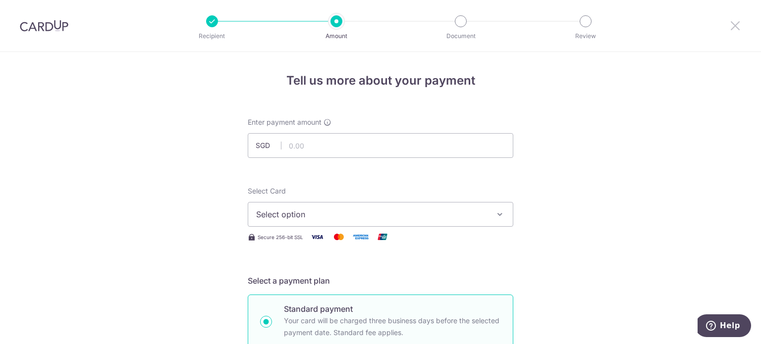
click at [739, 25] on icon at bounding box center [735, 25] width 12 height 12
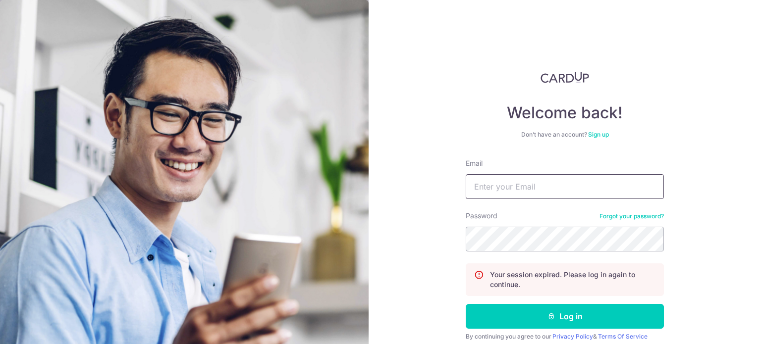
click at [513, 181] on input "Email" at bounding box center [565, 186] width 198 height 25
type input "ryan.lly@gmail.com"
click at [562, 314] on button "Log in" at bounding box center [565, 316] width 198 height 25
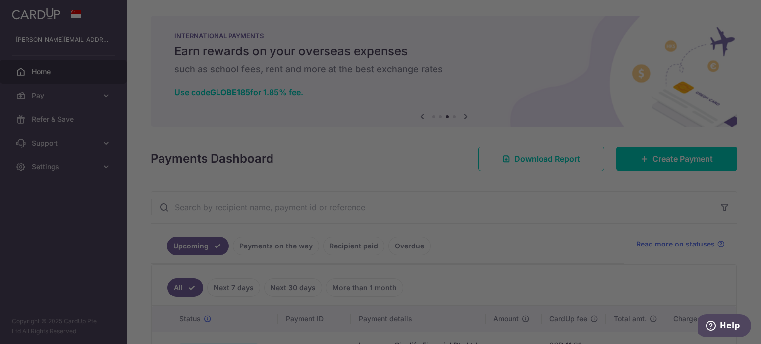
click at [628, 260] on div at bounding box center [384, 174] width 768 height 348
click at [506, 15] on div at bounding box center [384, 174] width 768 height 348
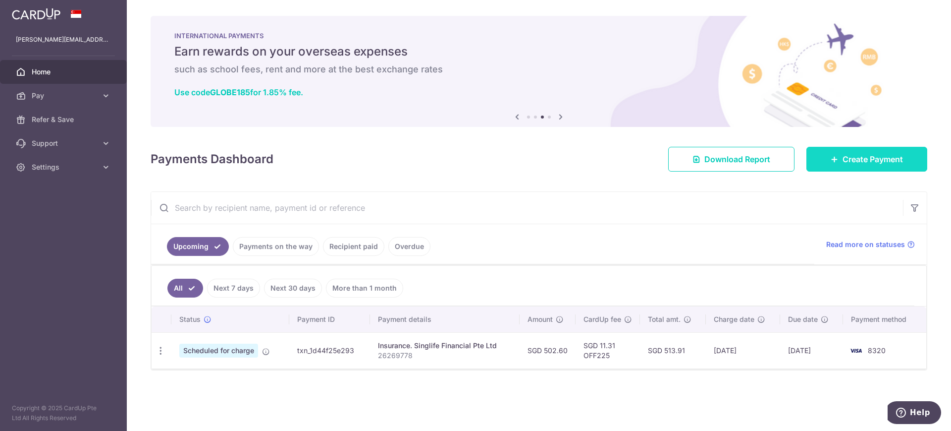
click at [761, 163] on span "Create Payment" at bounding box center [873, 159] width 60 height 12
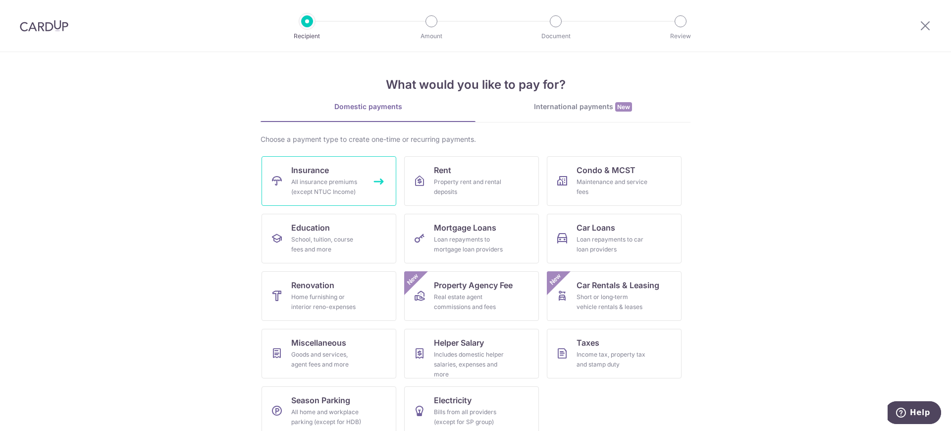
click at [342, 175] on link "Insurance All insurance premiums (except NTUC Income)" at bounding box center [329, 181] width 135 height 50
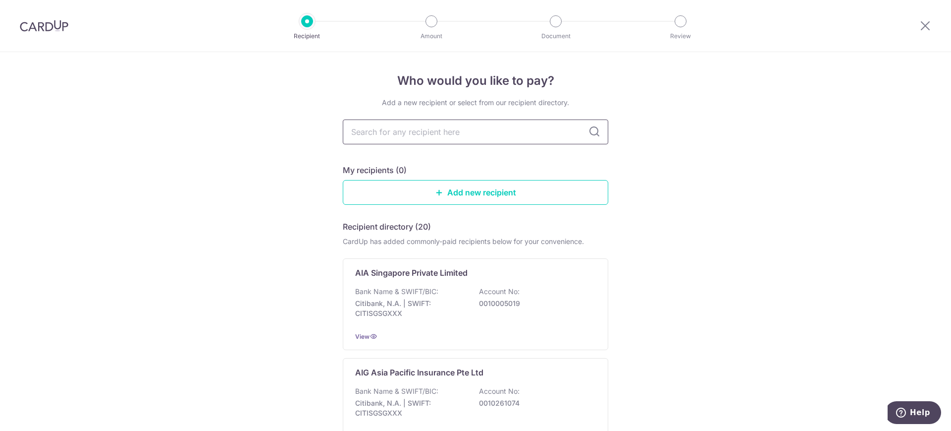
click at [399, 132] on input "text" at bounding box center [476, 131] width 266 height 25
type input "d"
type input "singlif"
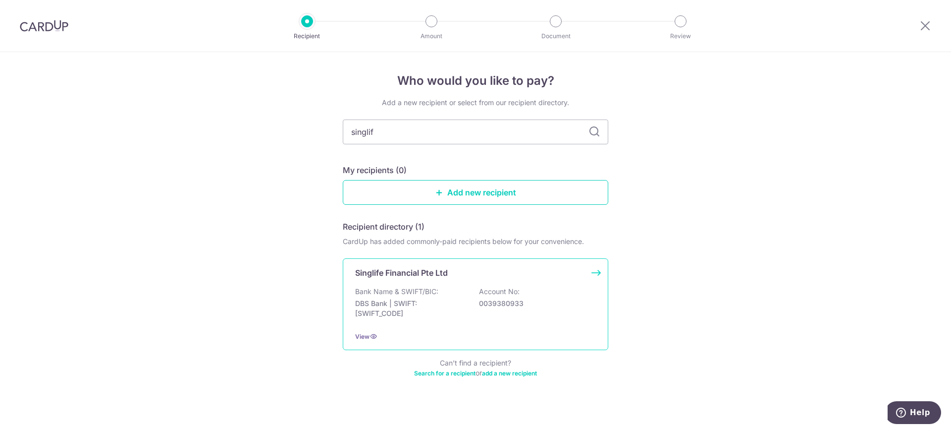
click at [499, 295] on p "Account No:" at bounding box center [499, 291] width 41 height 10
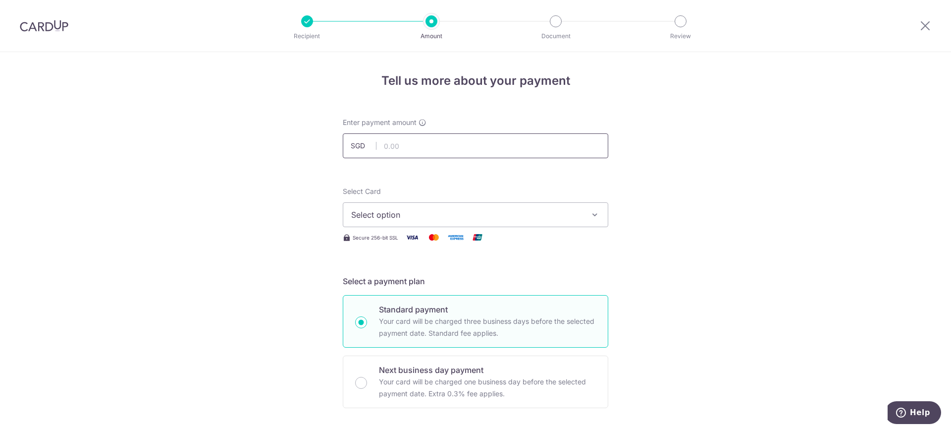
click at [419, 147] on input "text" at bounding box center [476, 145] width 266 height 25
type input "1,314.00"
click at [426, 217] on span "Select option" at bounding box center [466, 215] width 231 height 12
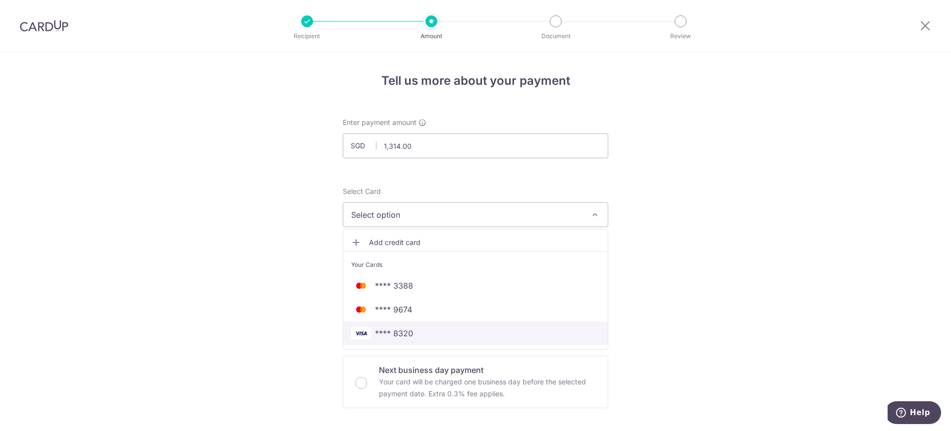
click at [420, 330] on span "**** 8320" at bounding box center [475, 333] width 249 height 12
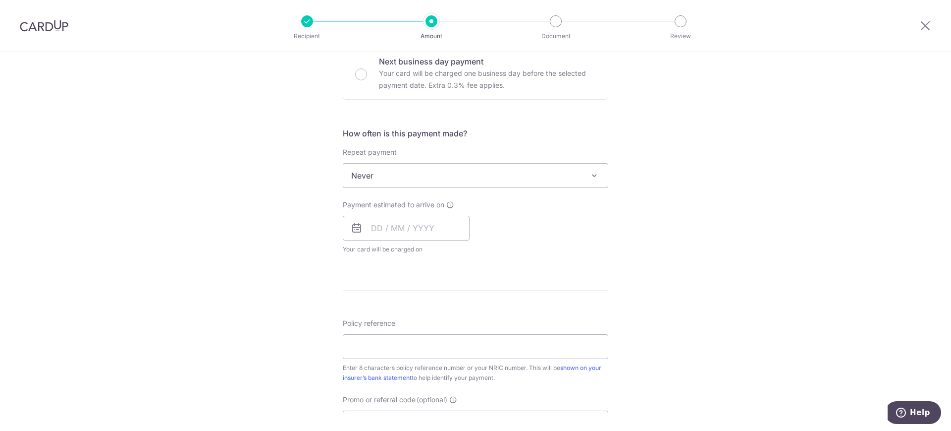
scroll to position [310, 0]
click at [428, 222] on input "text" at bounding box center [406, 226] width 127 height 25
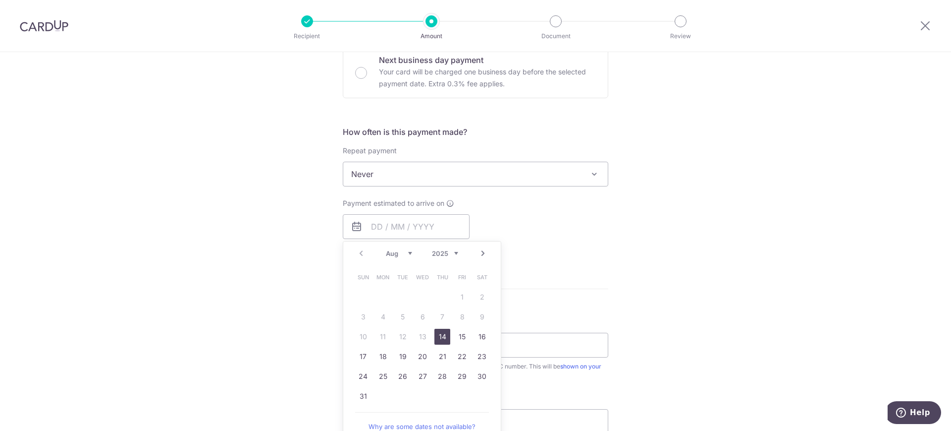
click at [436, 338] on link "14" at bounding box center [443, 336] width 16 height 16
type input "14/08/2025"
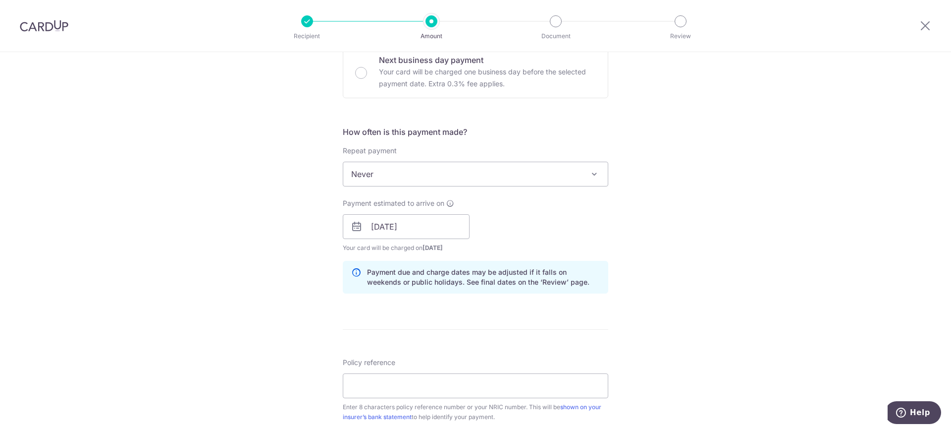
click at [729, 219] on div "Tell us more about your payment Enter payment amount SGD 1,314.00 1314.00 Selec…" at bounding box center [475, 210] width 951 height 937
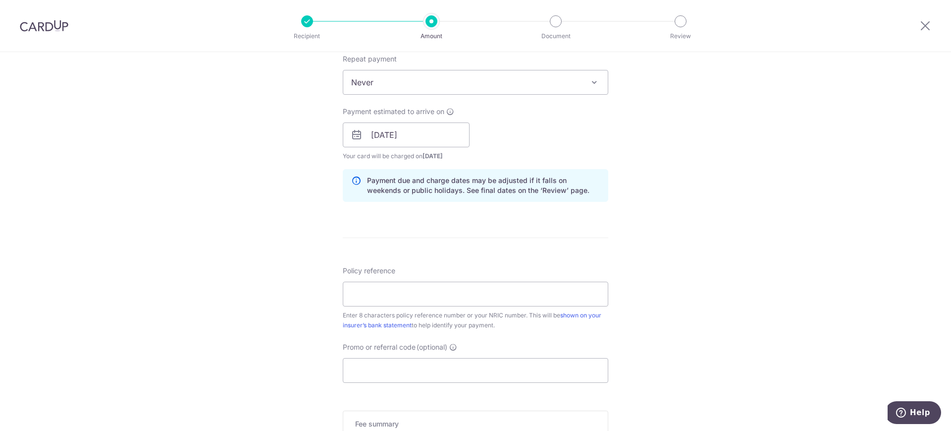
scroll to position [557, 0]
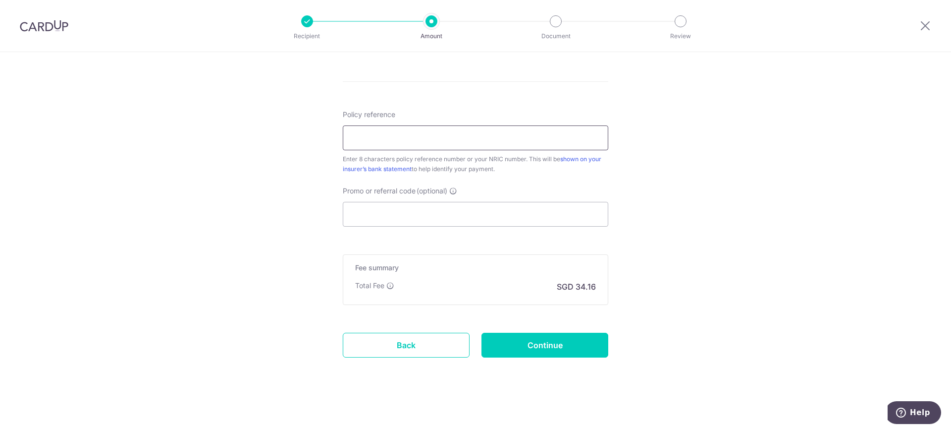
click at [393, 138] on input "Policy reference" at bounding box center [476, 137] width 266 height 25
paste input "26269782"
type input "26269782"
click at [456, 218] on input "Promo or referral code (optional)" at bounding box center [476, 214] width 266 height 25
type input "P"
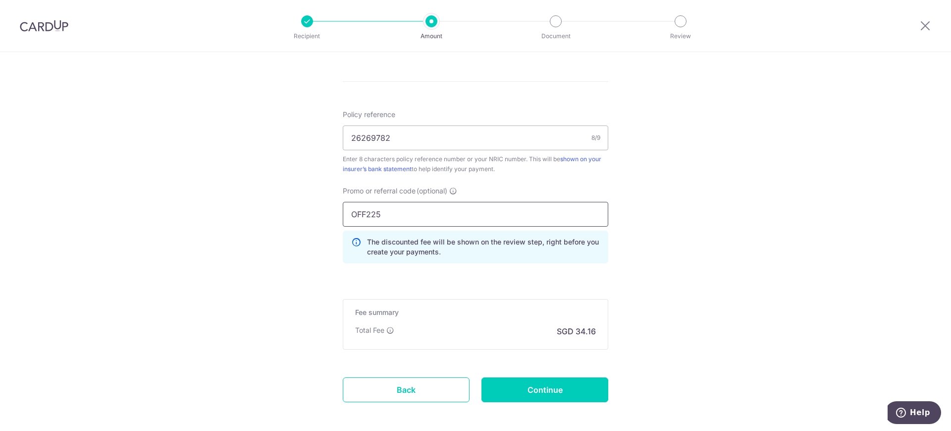
click at [392, 212] on input "OFF225" at bounding box center [476, 214] width 266 height 25
paste input "GET"
type input "GET225"
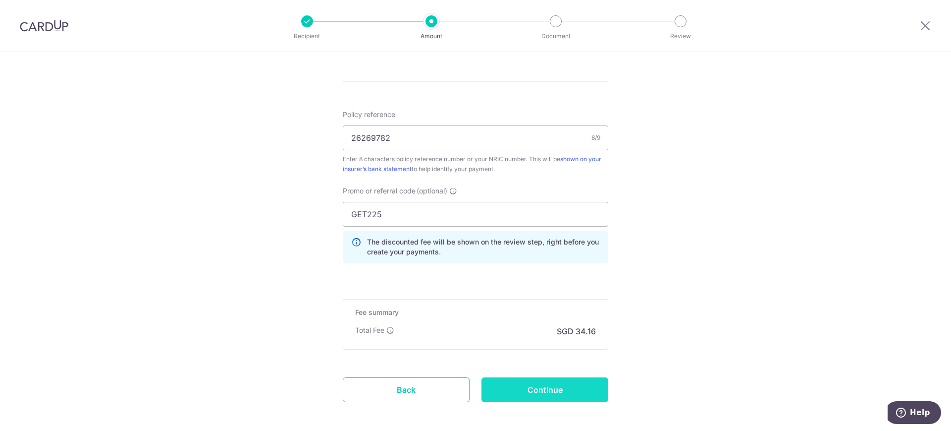
click at [587, 391] on input "Continue" at bounding box center [545, 389] width 127 height 25
type input "Create Schedule"
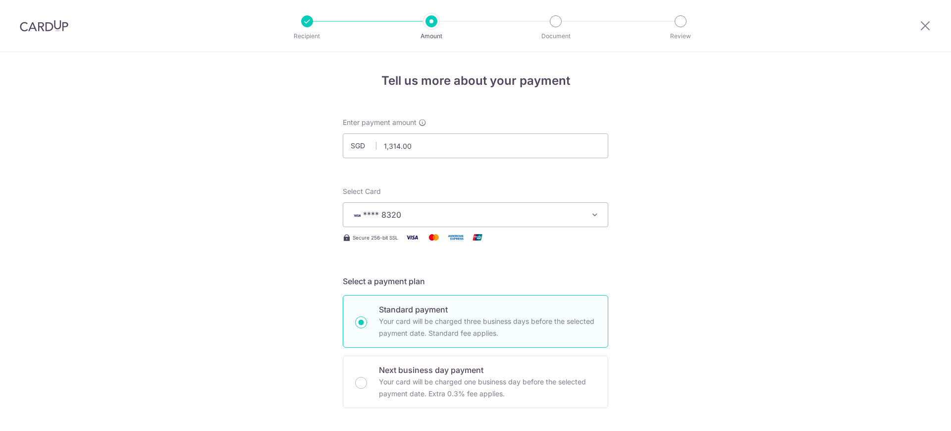
scroll to position [617, 0]
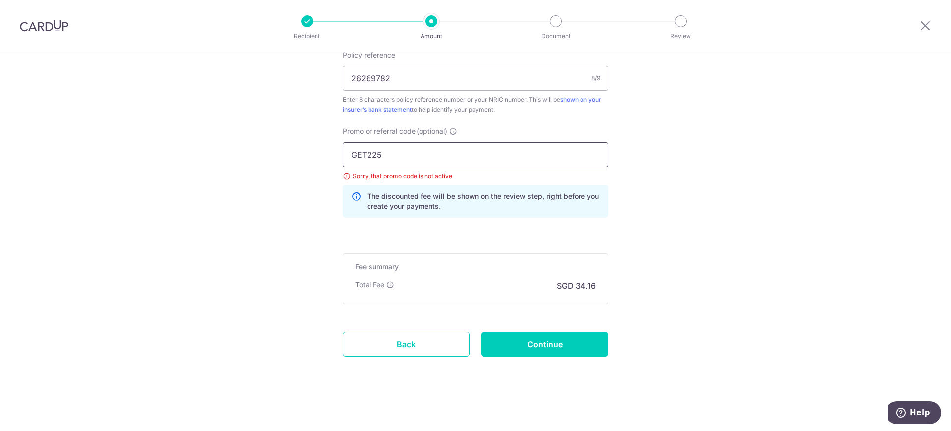
click at [425, 157] on input "GET225" at bounding box center [476, 154] width 266 height 25
type input "OFF225"
click at [574, 336] on input "Continue" at bounding box center [545, 343] width 127 height 25
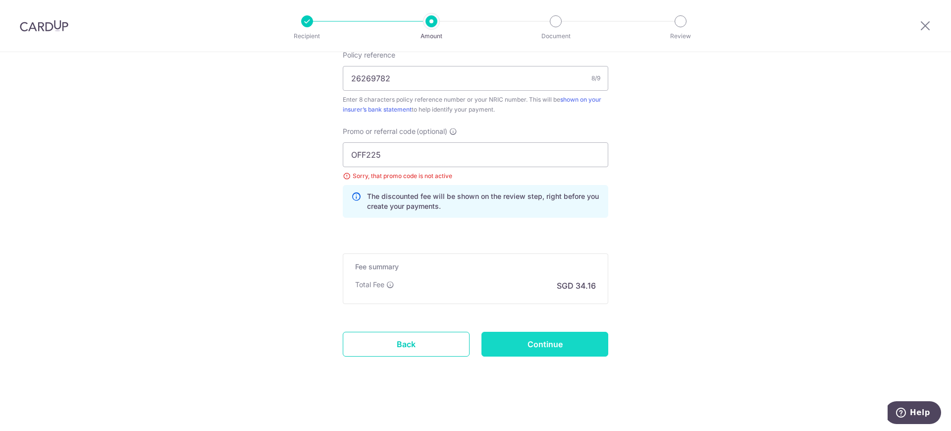
type input "Update Schedule"
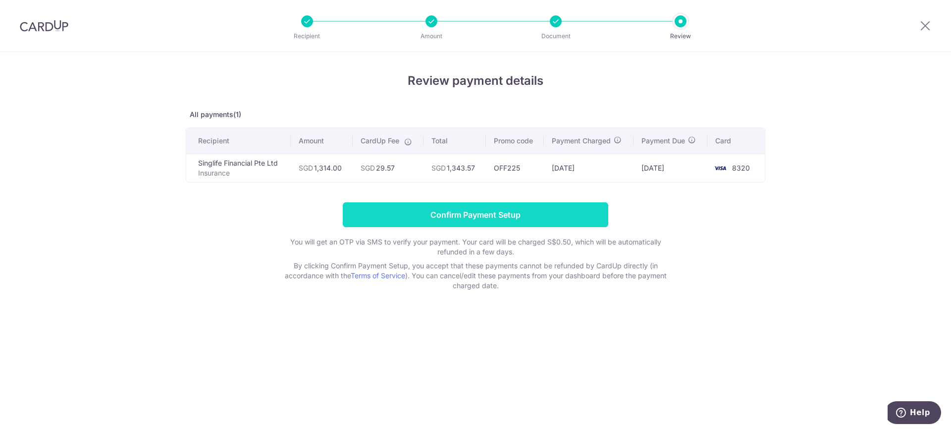
click at [505, 218] on input "Confirm Payment Setup" at bounding box center [476, 214] width 266 height 25
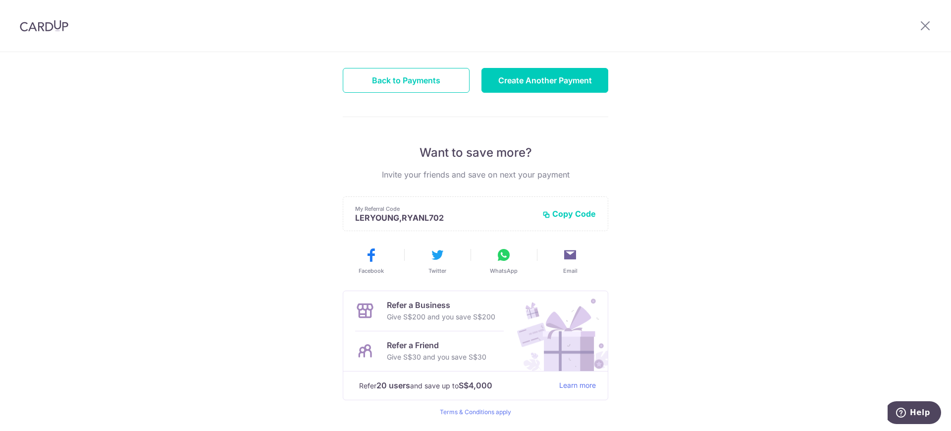
scroll to position [151, 0]
